Goal: Information Seeking & Learning: Learn about a topic

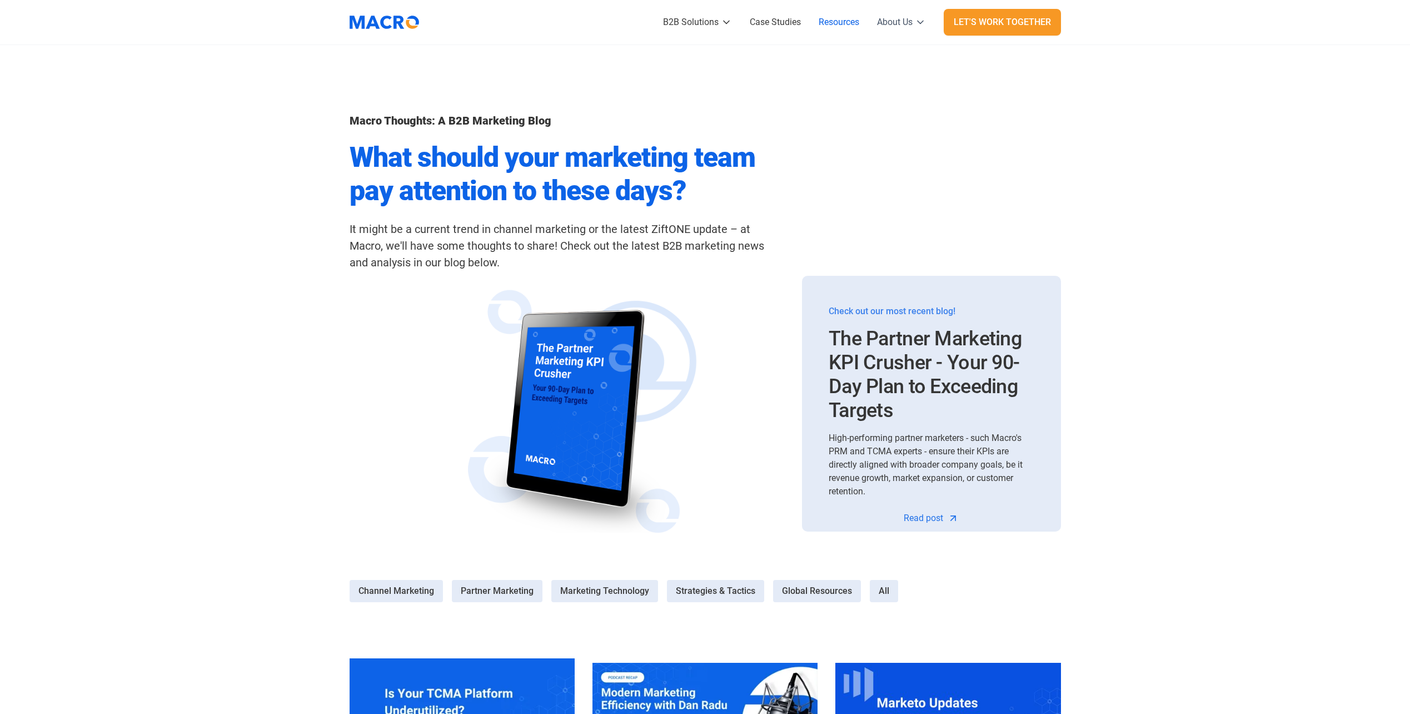
click at [892, 19] on div "About Us" at bounding box center [895, 22] width 36 height 13
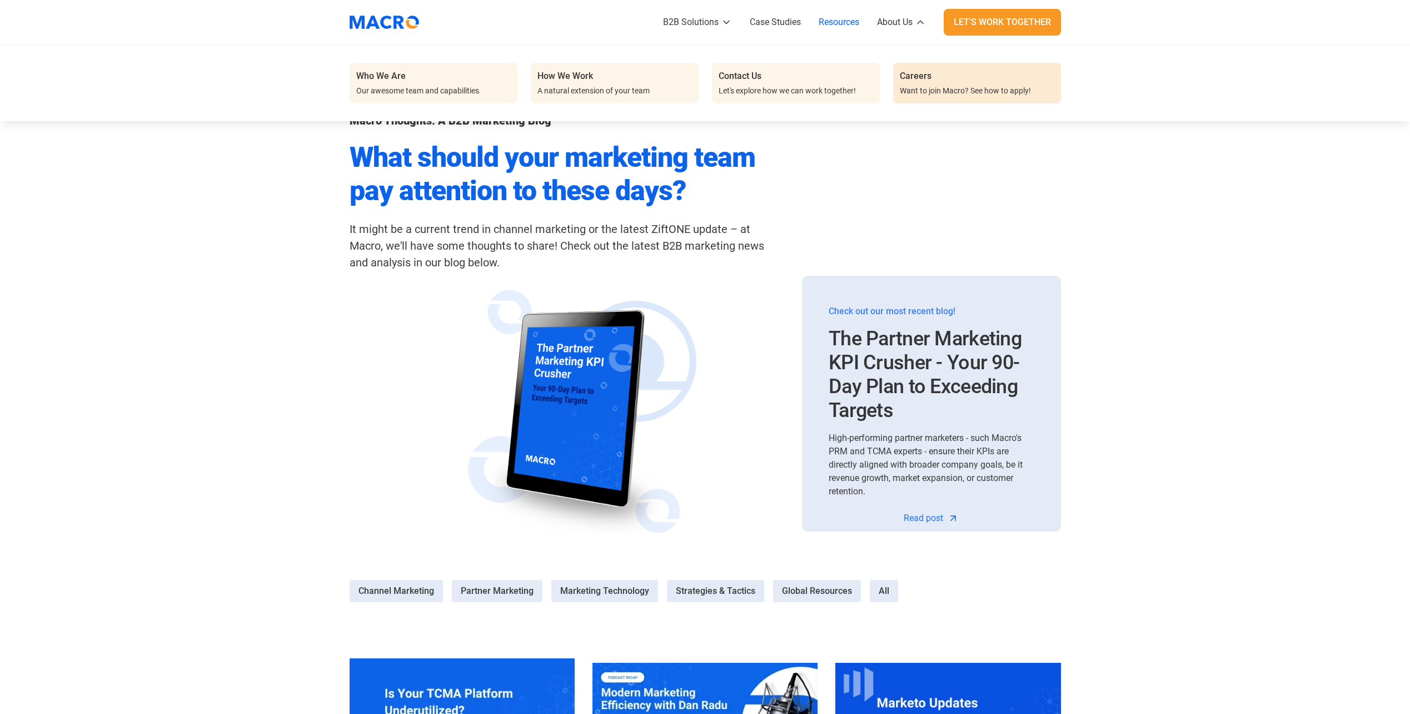
click at [930, 81] on div "Careers" at bounding box center [916, 75] width 32 height 13
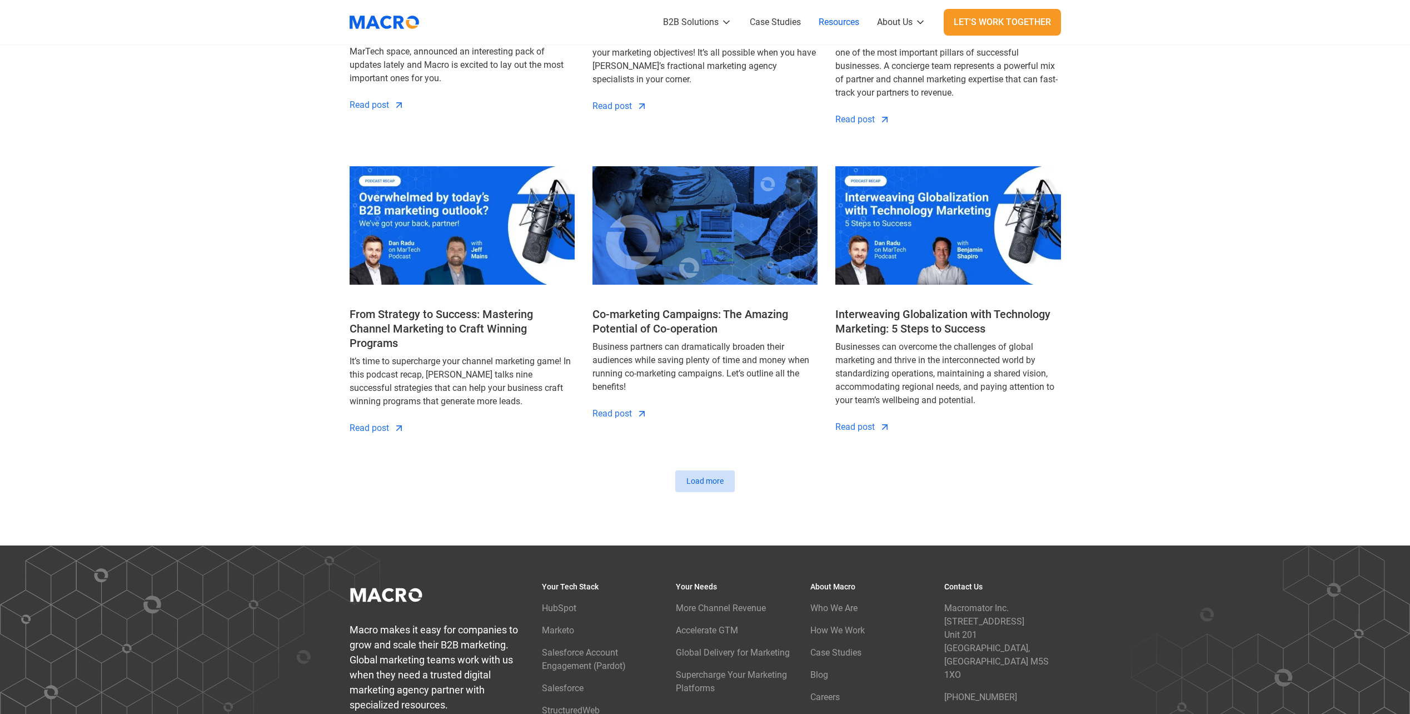
scroll to position [1112, 0]
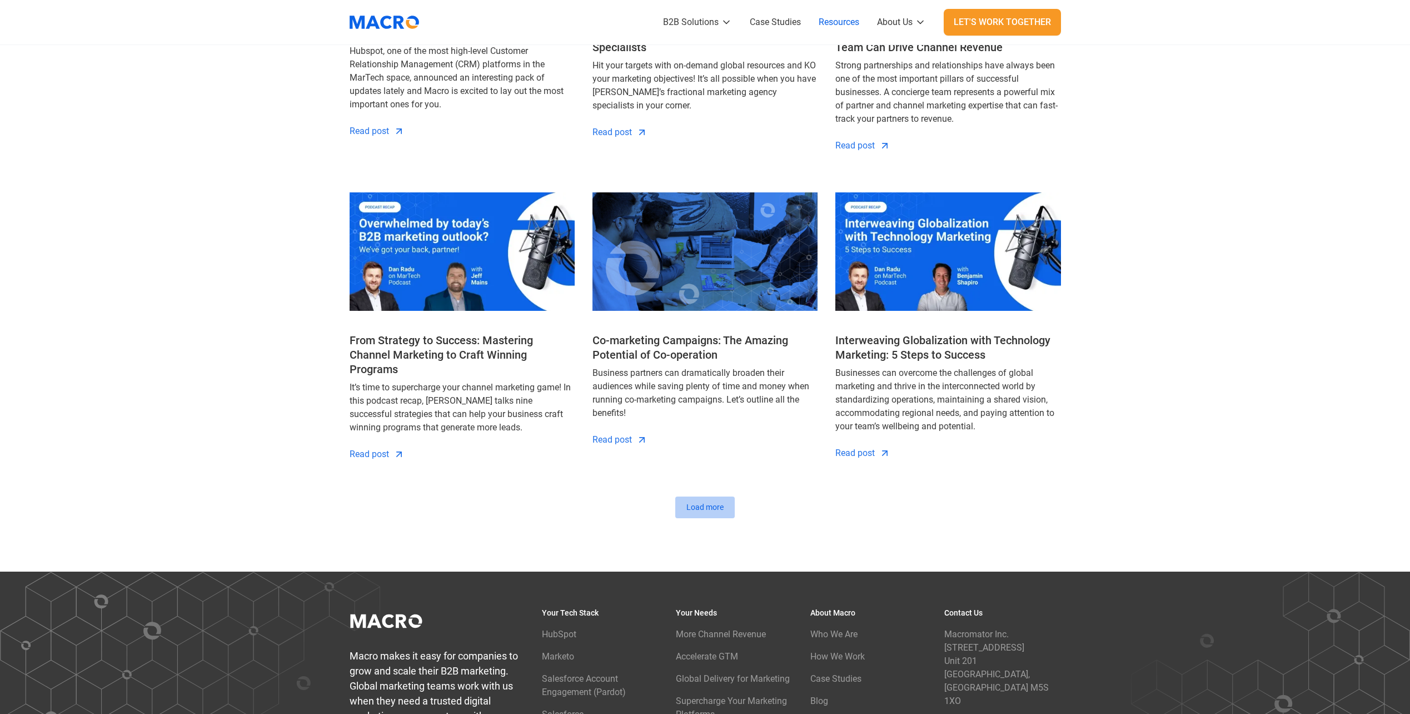
click at [709, 496] on link "Load more" at bounding box center [704, 507] width 59 height 22
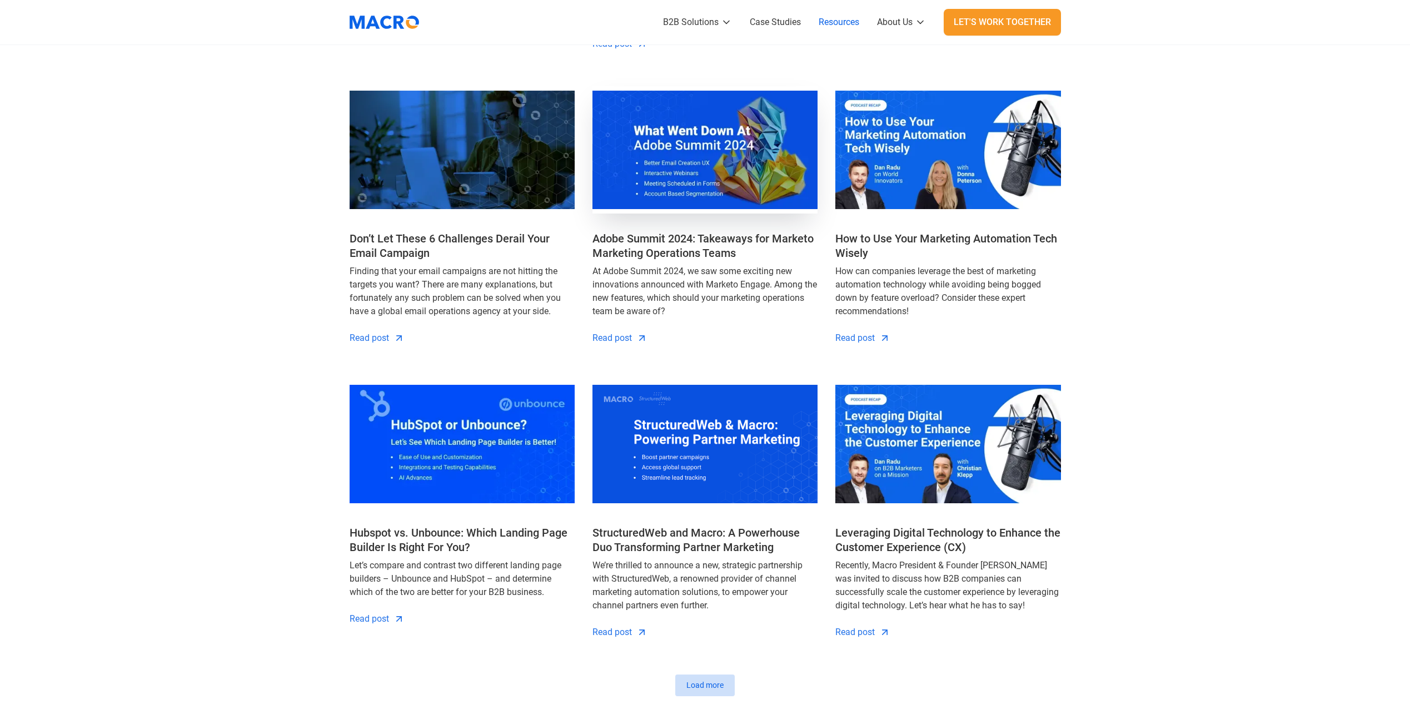
scroll to position [1835, 0]
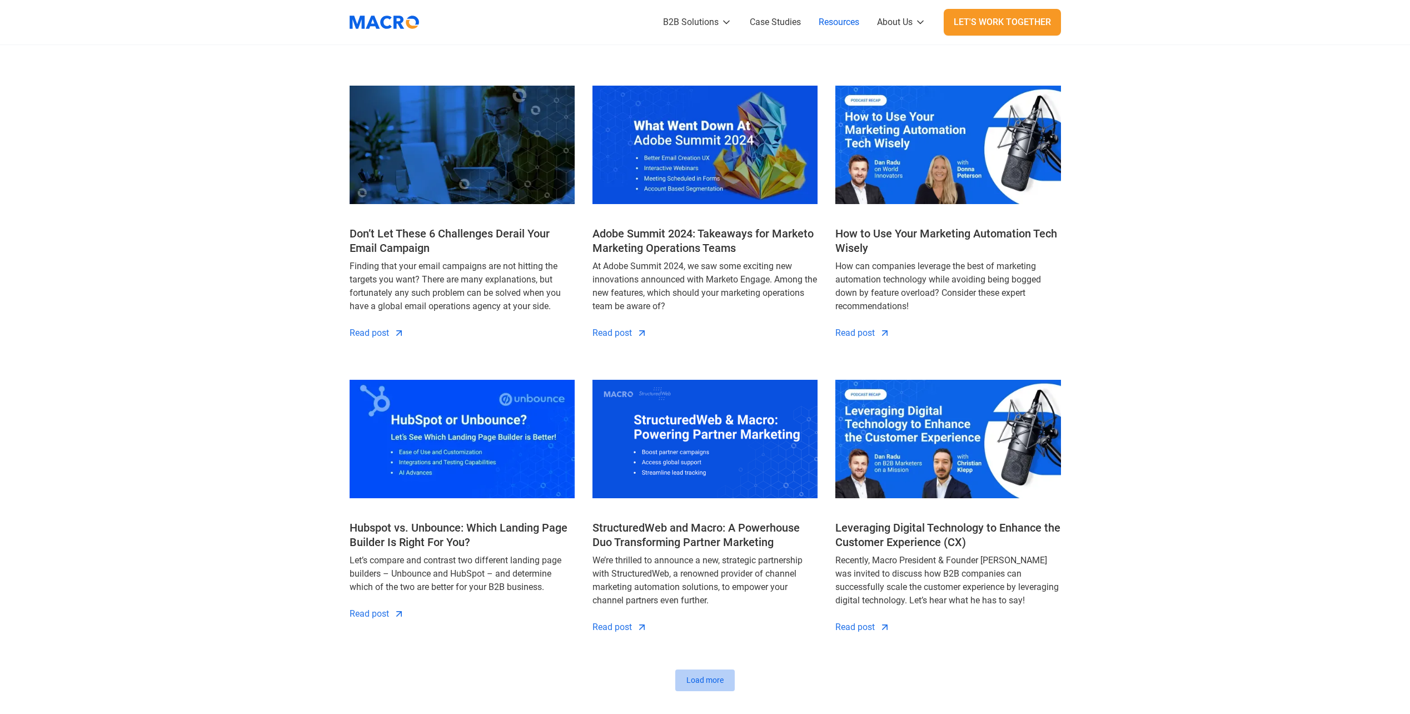
click at [698, 674] on div "Load more" at bounding box center [705, 680] width 37 height 12
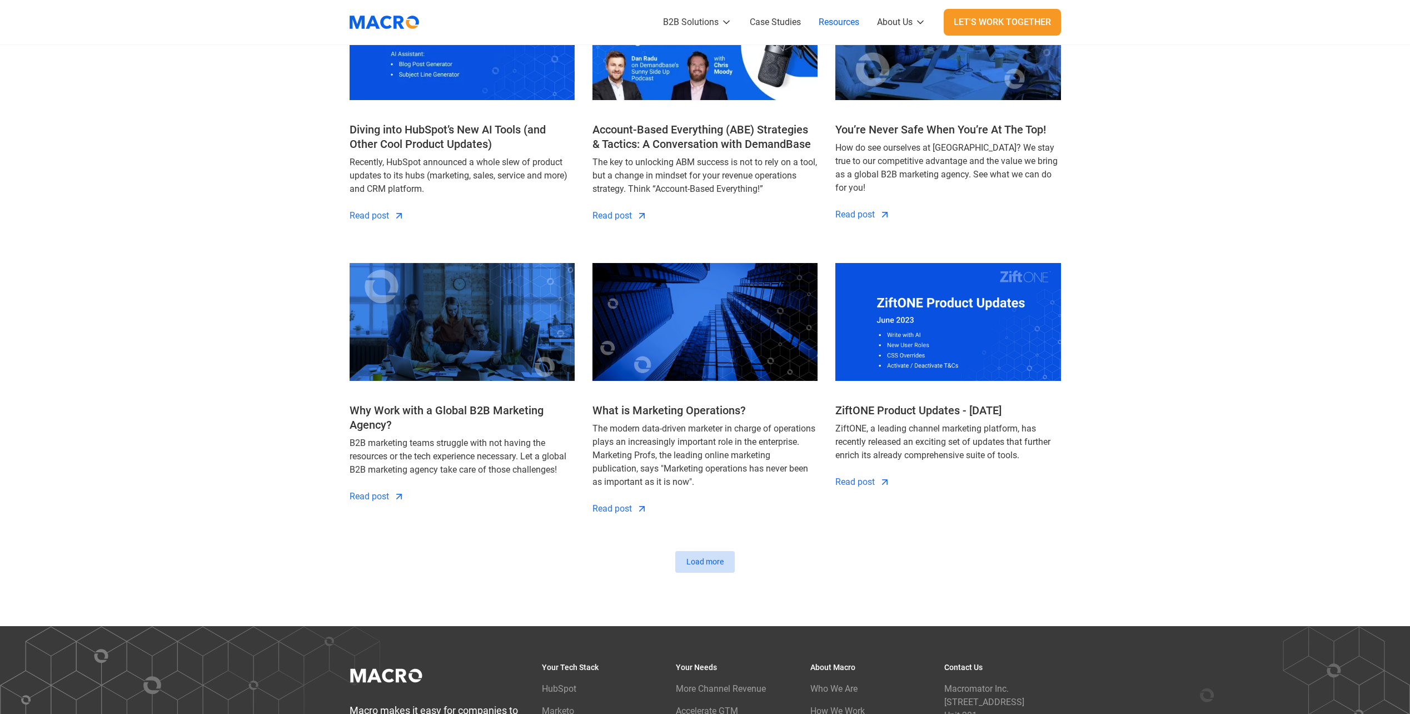
scroll to position [2835, 0]
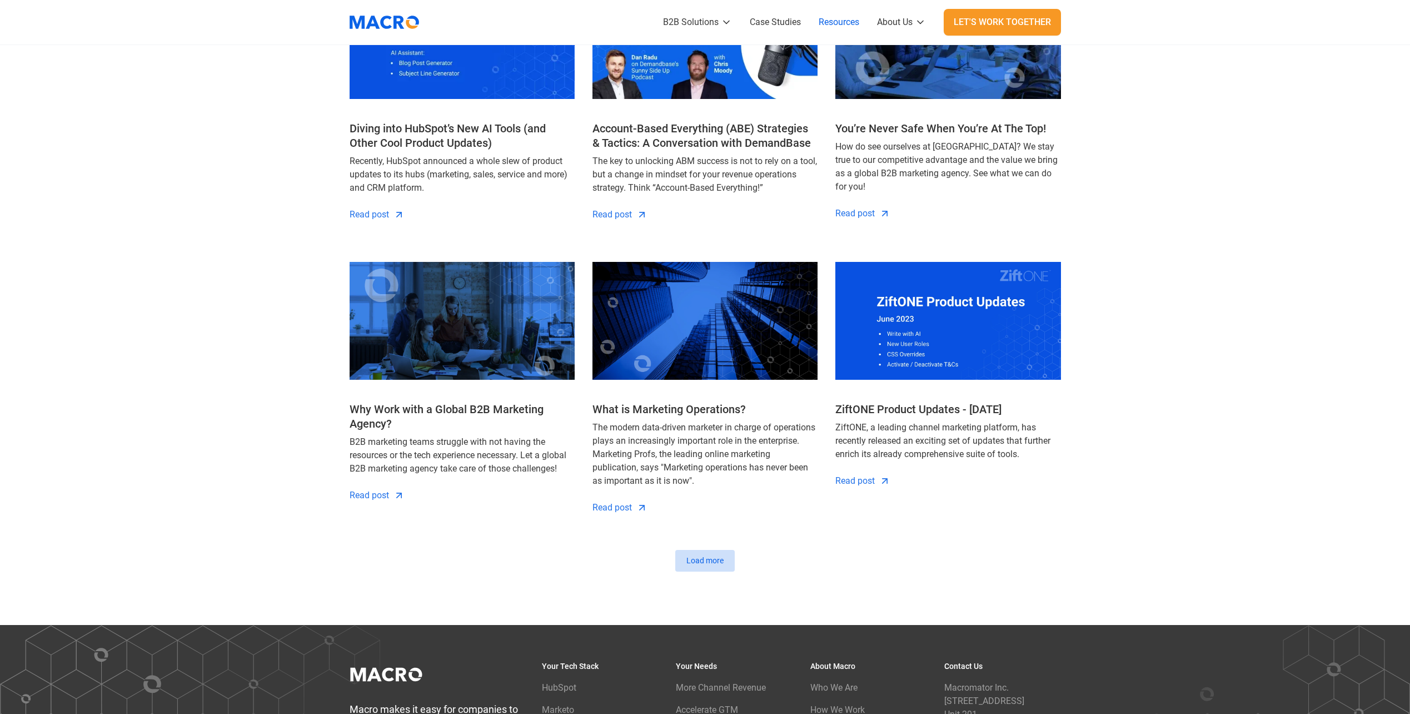
click at [704, 555] on div "Load more" at bounding box center [705, 561] width 37 height 12
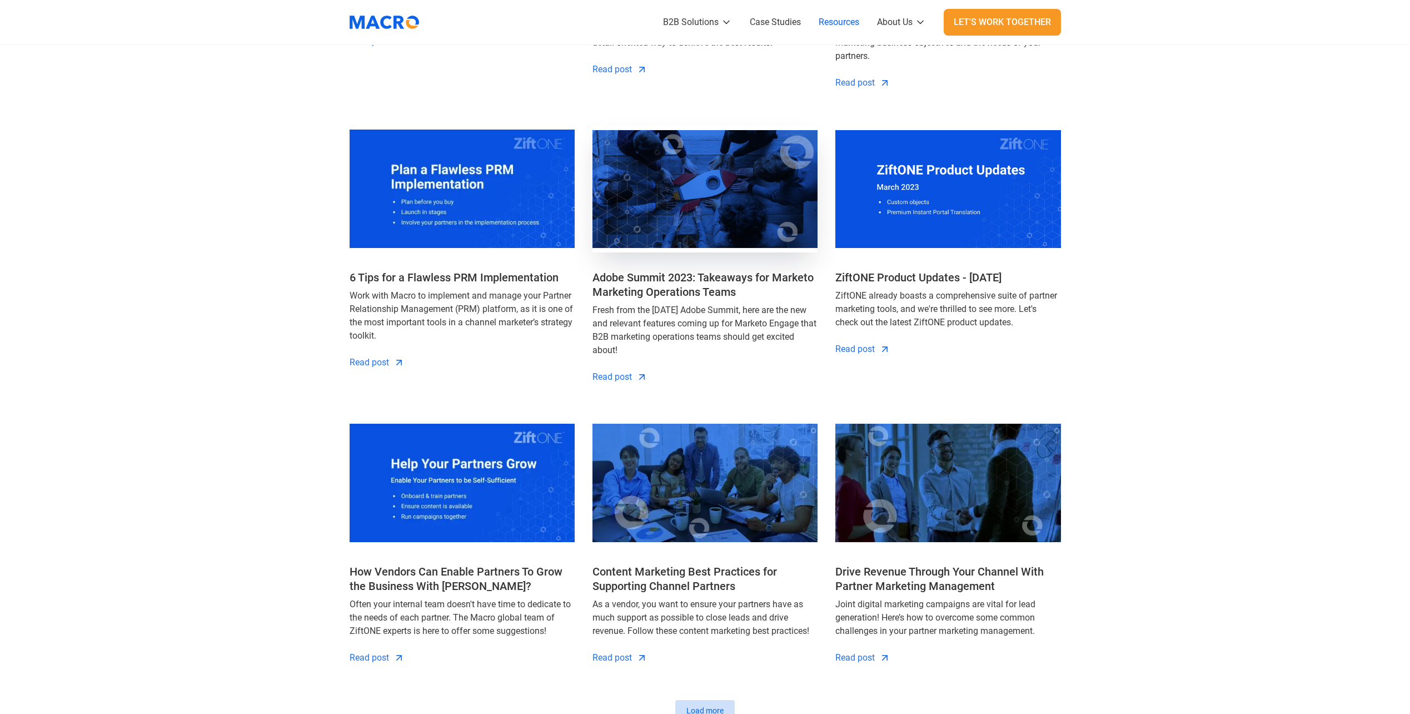
scroll to position [3725, 0]
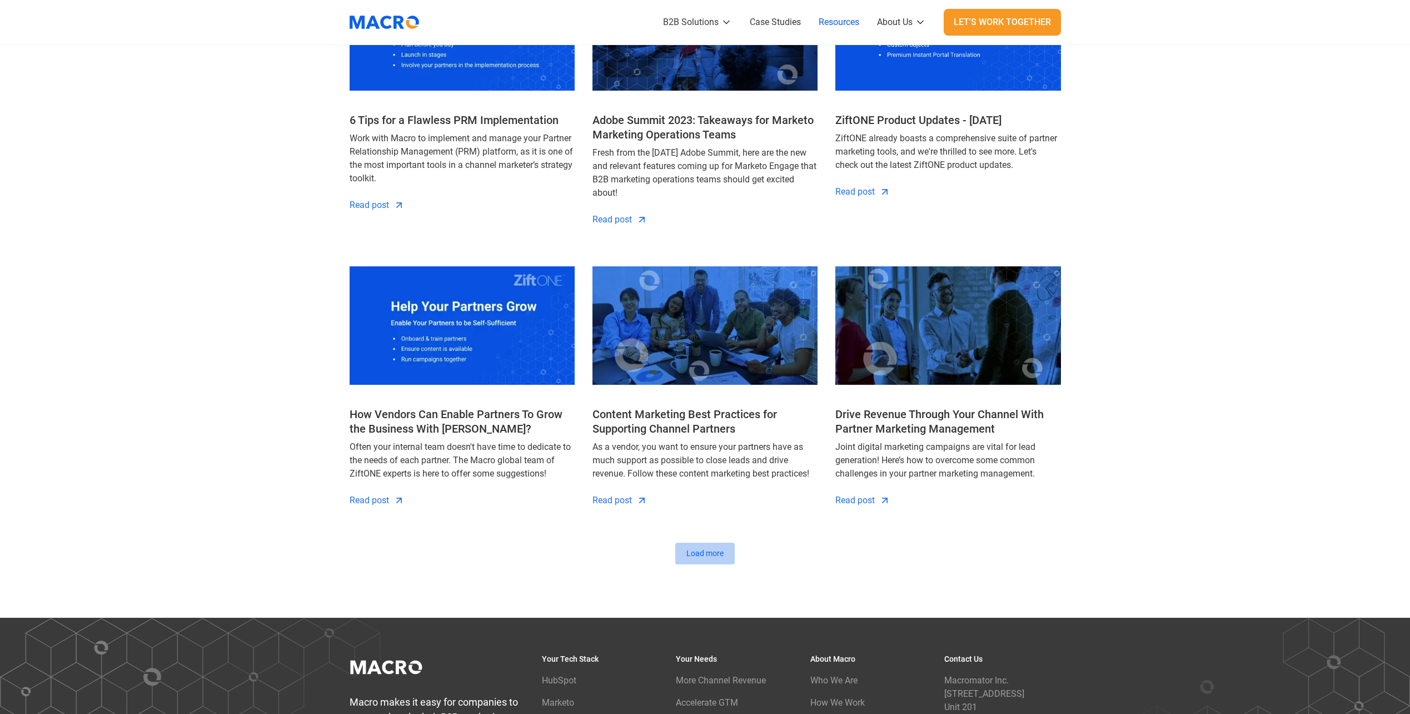
click at [702, 548] on div "Load more" at bounding box center [705, 554] width 37 height 12
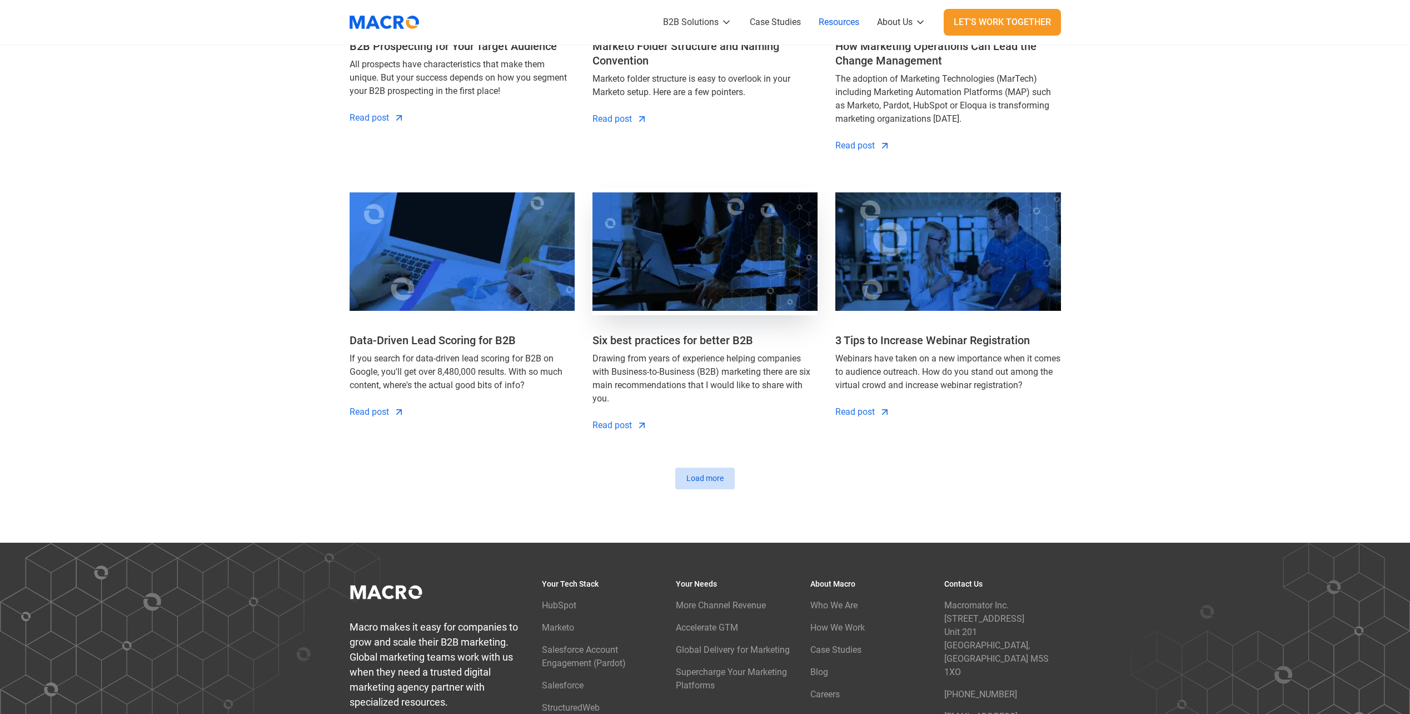
scroll to position [4670, 0]
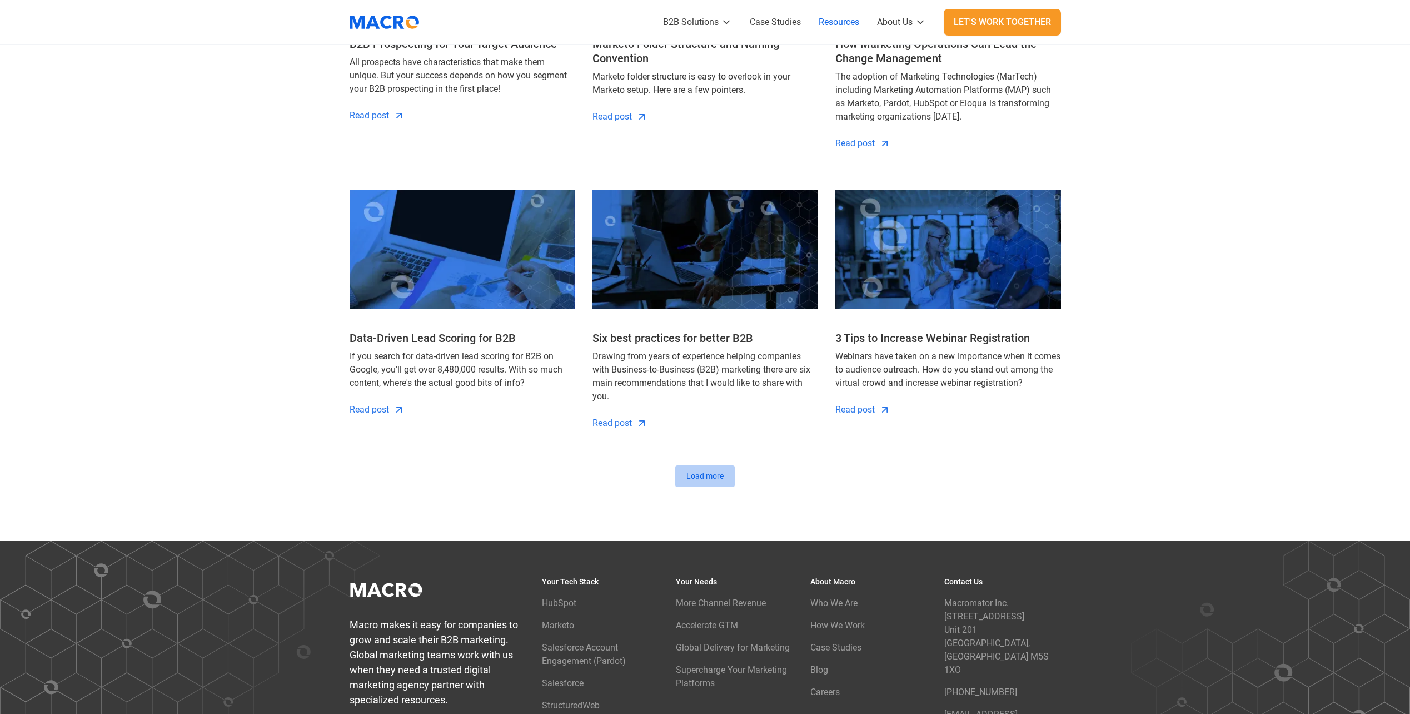
click at [724, 472] on link "Load more" at bounding box center [704, 476] width 59 height 22
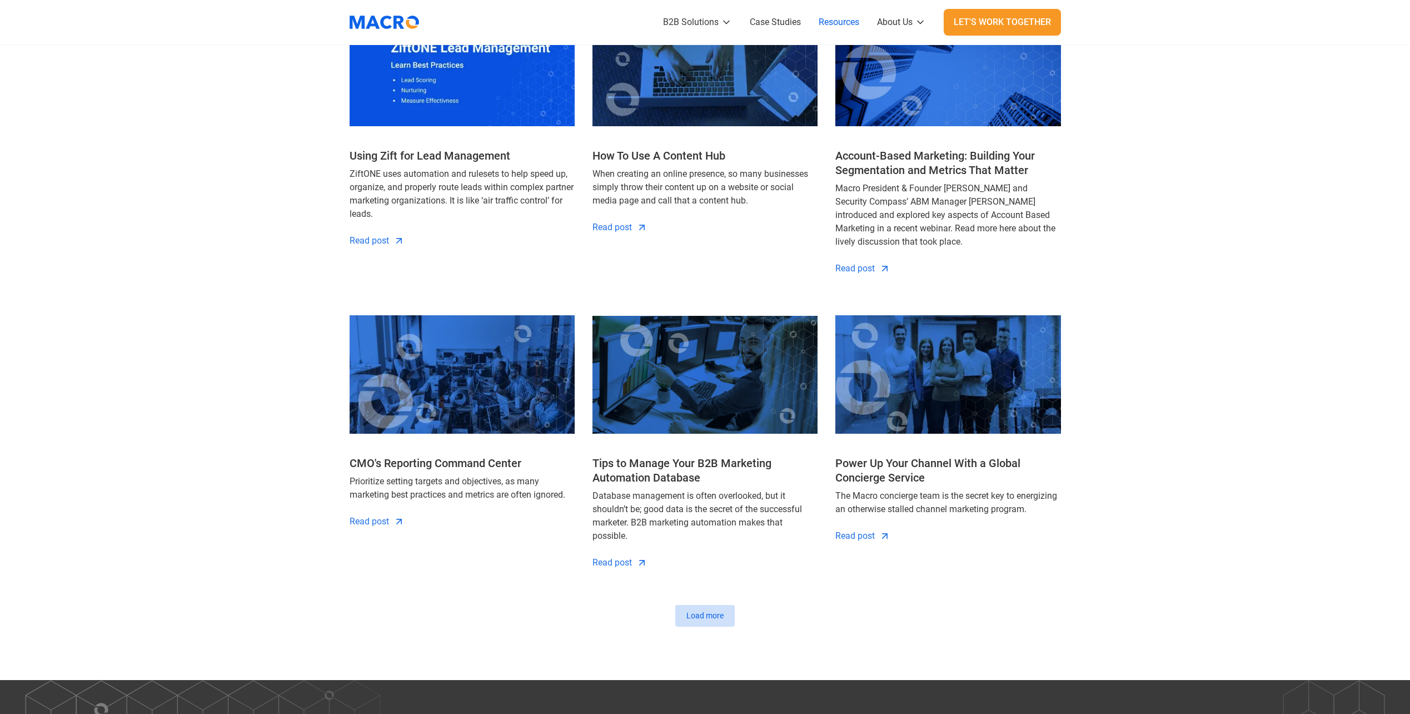
scroll to position [5448, 0]
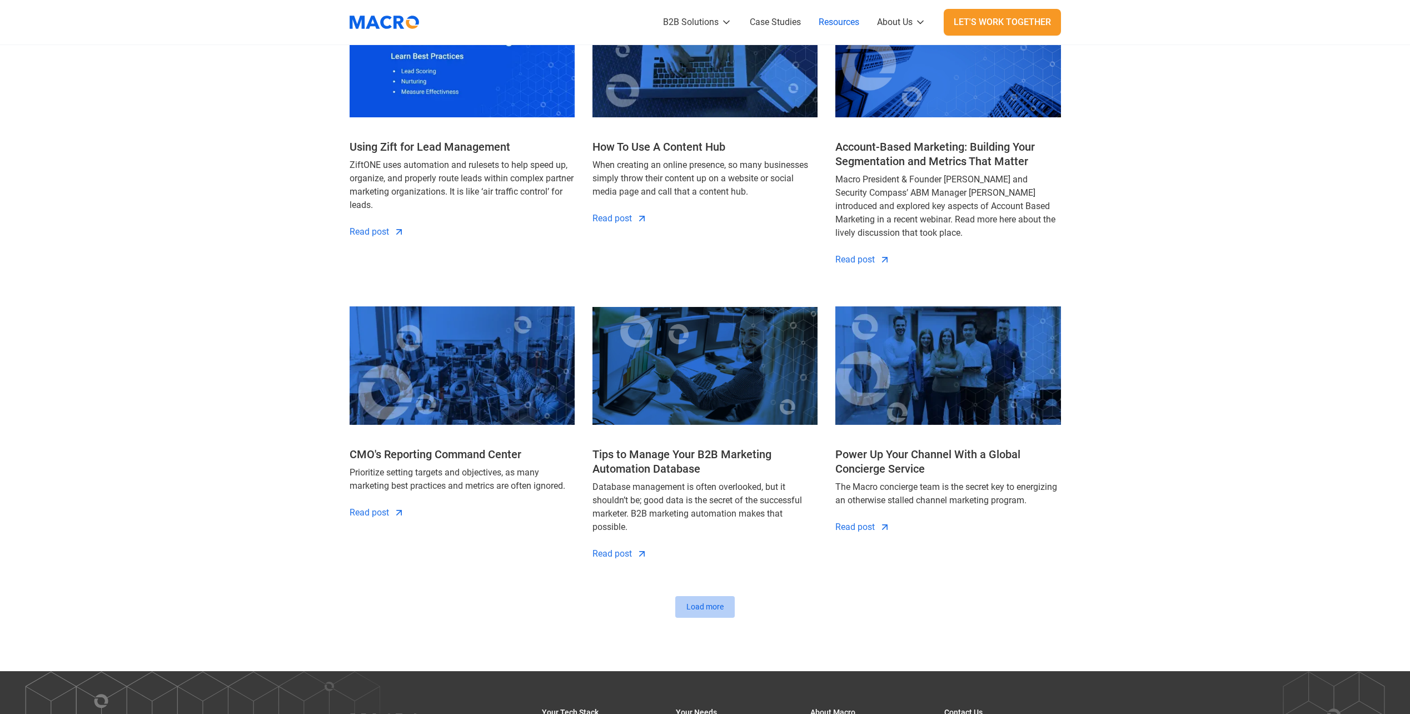
click at [722, 613] on div "Load more" at bounding box center [705, 607] width 37 height 12
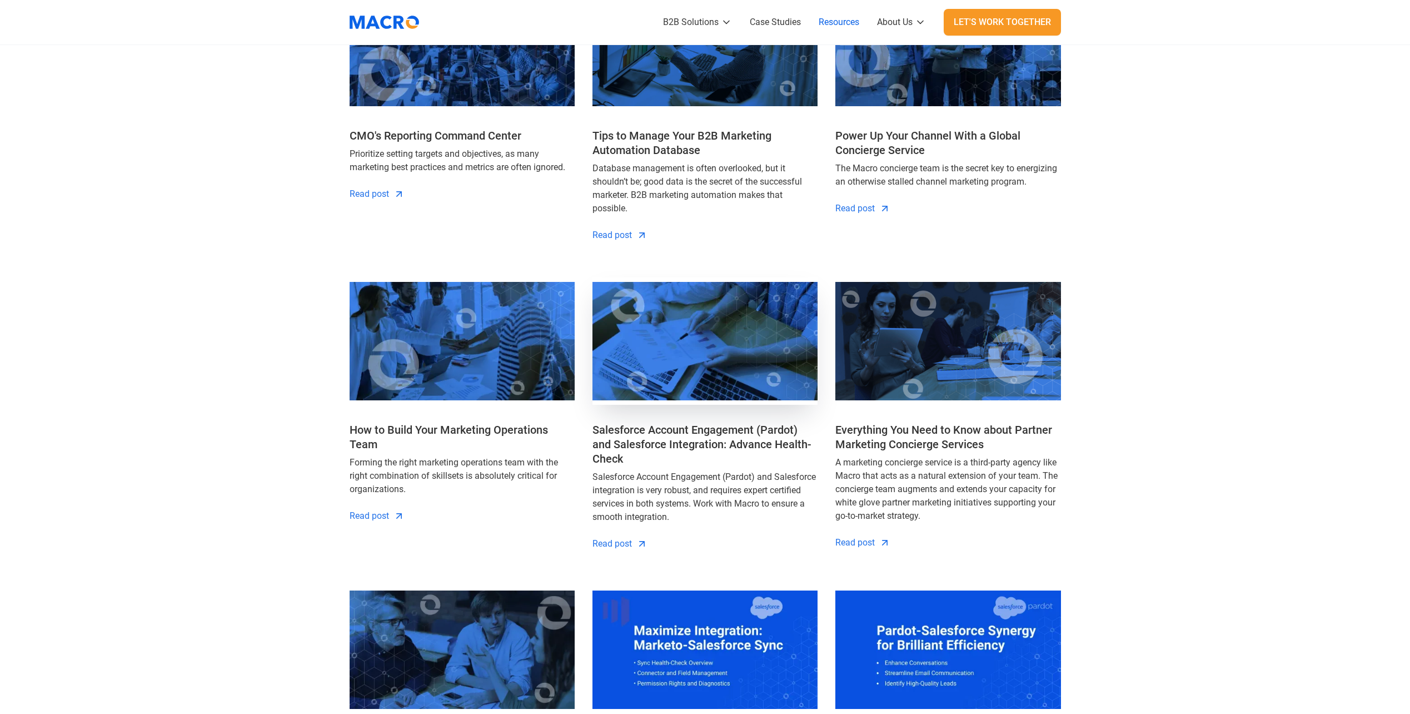
scroll to position [5782, 0]
